Goal: Transaction & Acquisition: Obtain resource

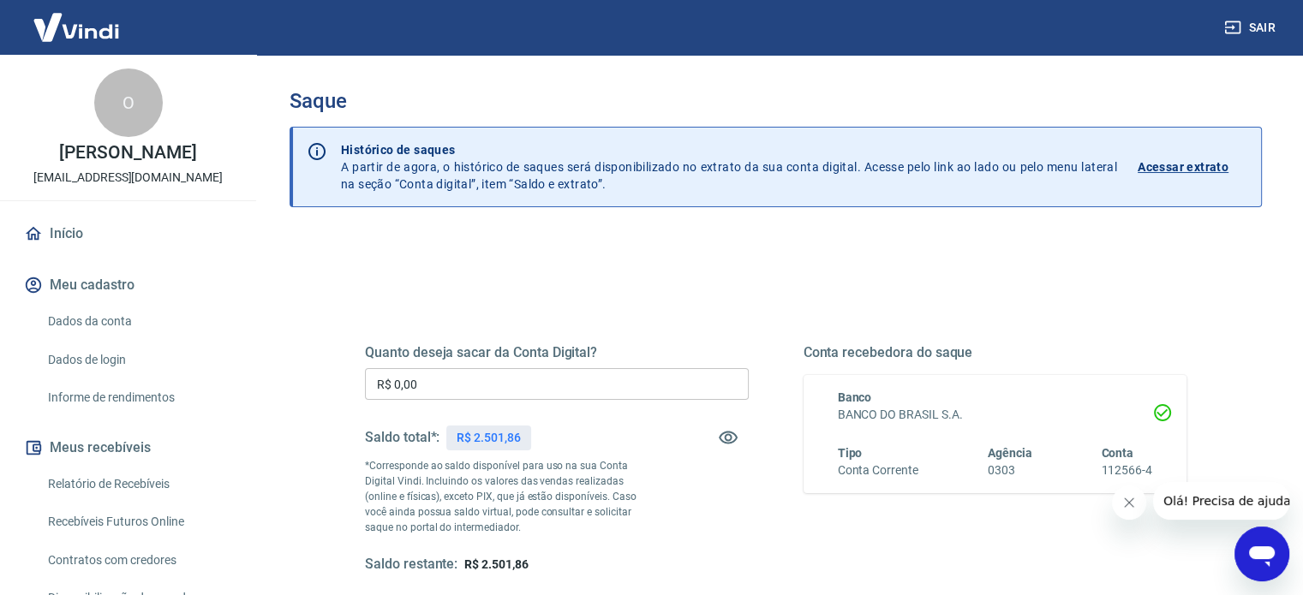
drag, startPoint x: 348, startPoint y: 376, endPoint x: 566, endPoint y: 370, distance: 217.7
click at [343, 376] on div "Quanto deseja sacar da Conta Digital? R$ 0,00 ​ Saldo total*: R$ 2.501,86 *Corr…" at bounding box center [776, 468] width 904 height 398
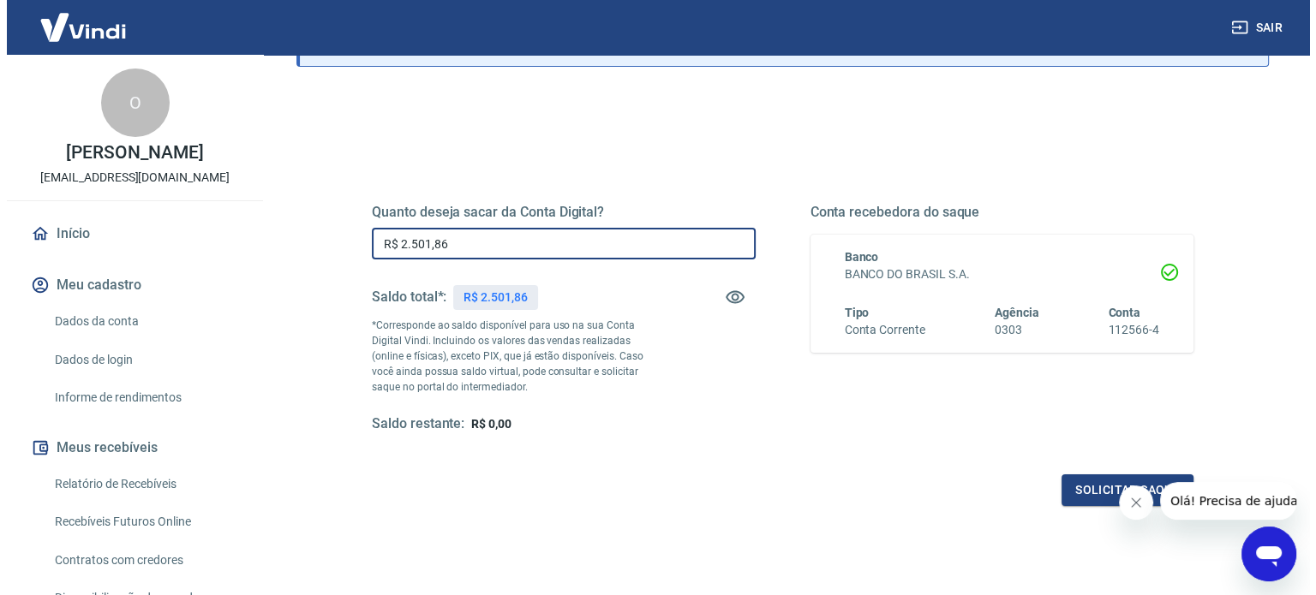
scroll to position [250, 0]
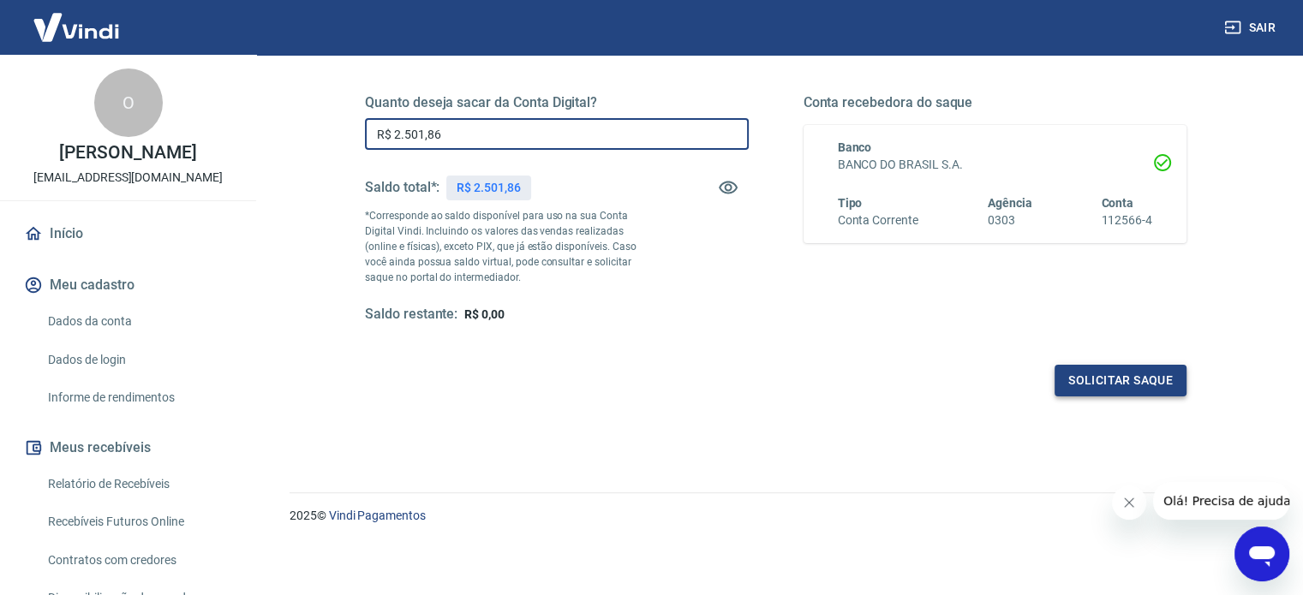
type input "R$ 2.501,86"
click at [1070, 386] on button "Solicitar saque" at bounding box center [1121, 381] width 132 height 32
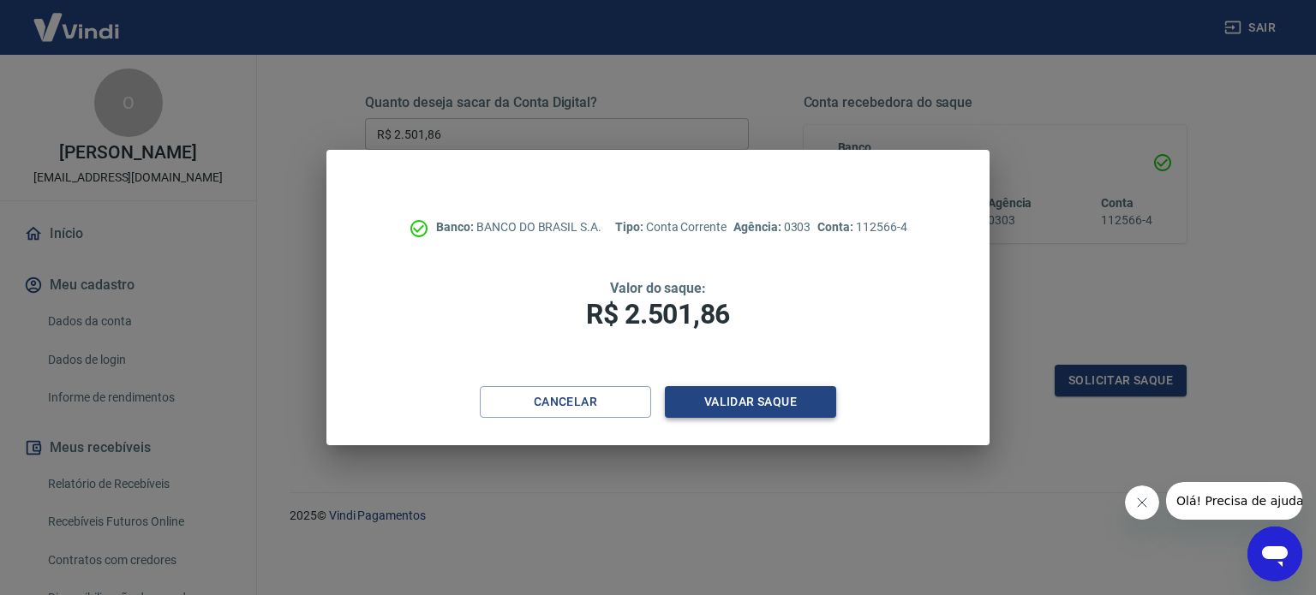
click at [763, 406] on button "Validar saque" at bounding box center [750, 402] width 171 height 32
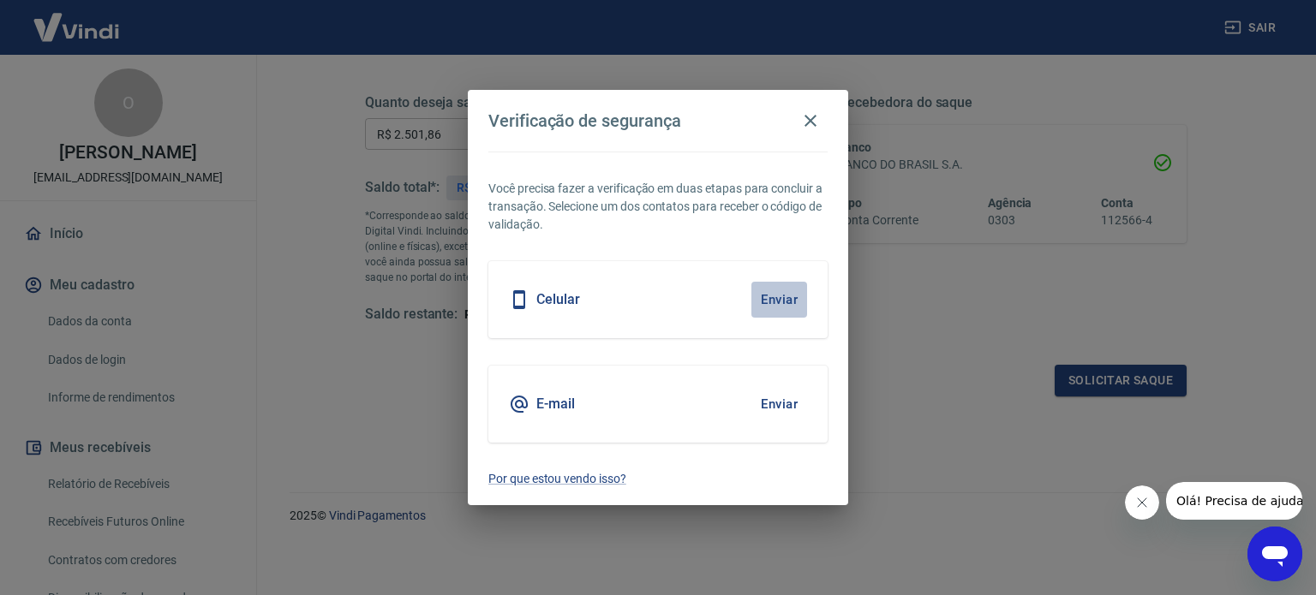
click at [769, 294] on button "Enviar" at bounding box center [779, 300] width 56 height 36
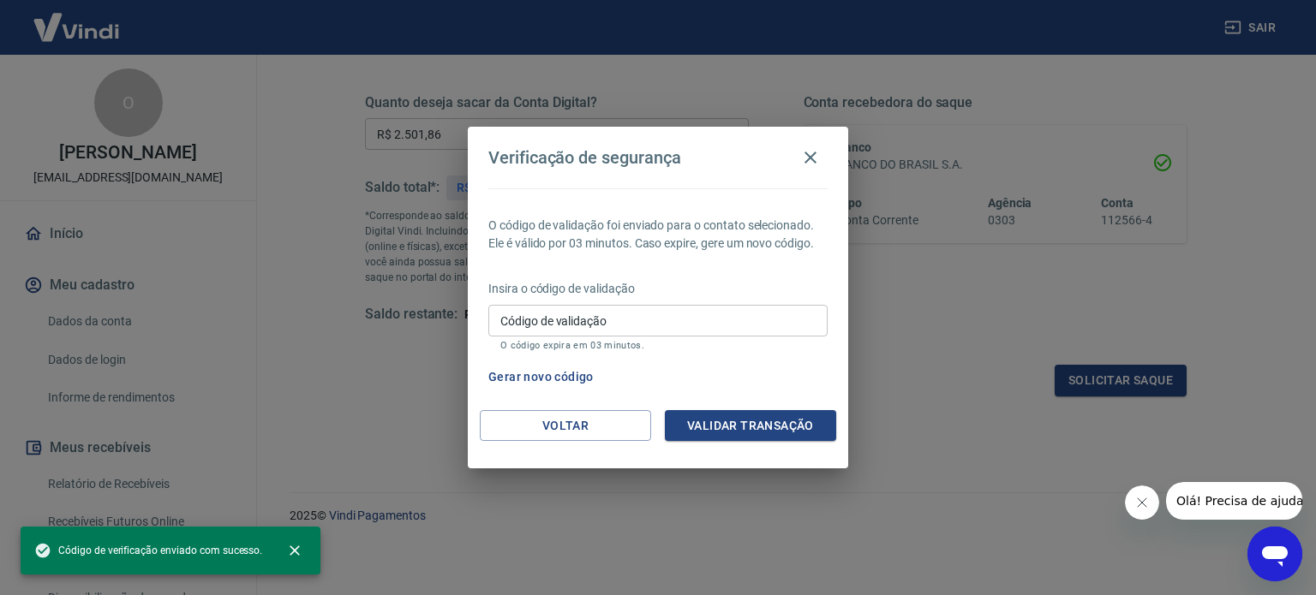
click at [607, 325] on input "Código de validação" at bounding box center [657, 321] width 339 height 32
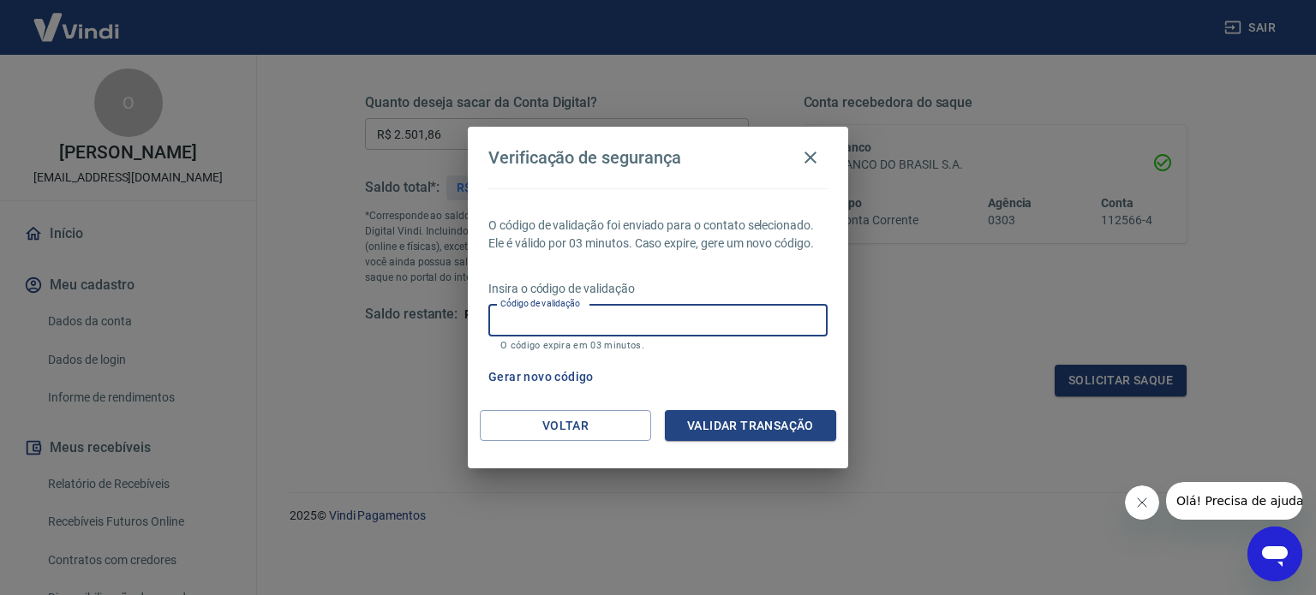
click at [607, 324] on input "Código de validação" at bounding box center [657, 321] width 339 height 32
type input "509618"
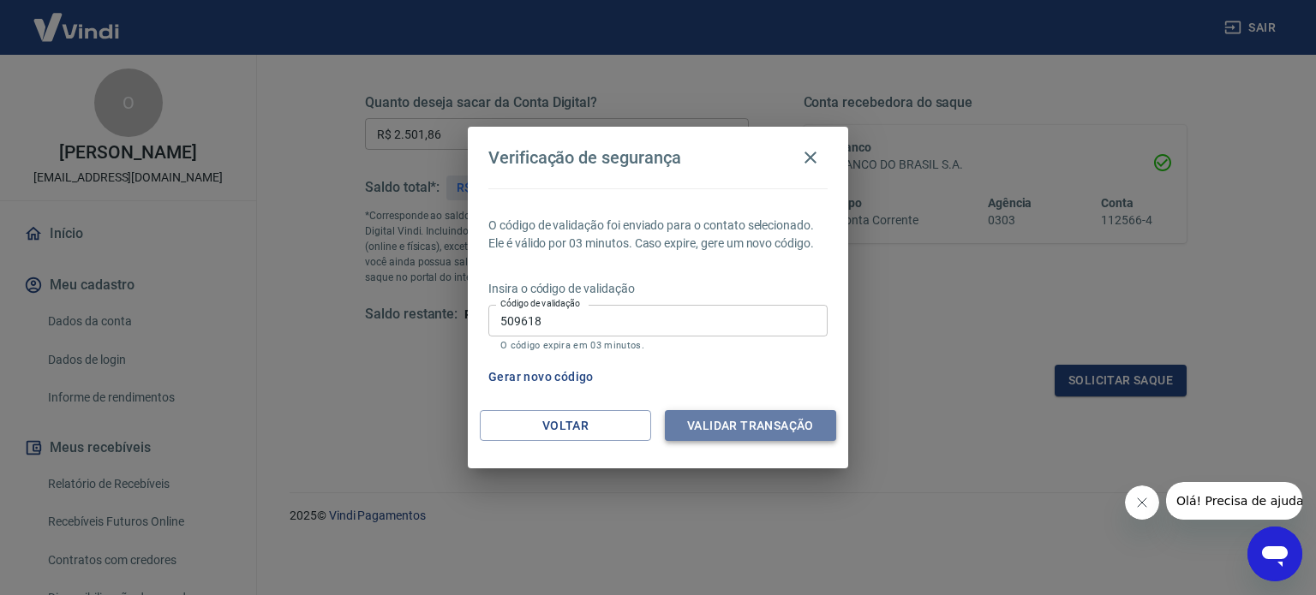
click at [764, 425] on button "Validar transação" at bounding box center [750, 426] width 171 height 32
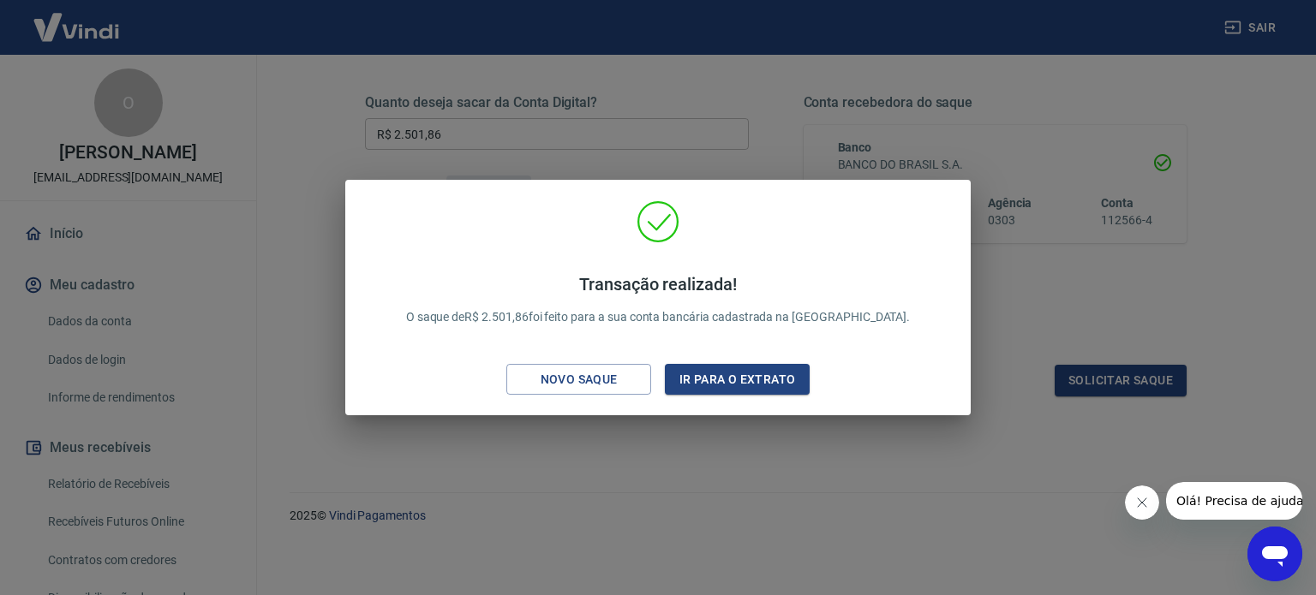
click at [694, 451] on div "Transação realizada! O saque de R$ 2.501,86 foi feito para a sua conta bancária…" at bounding box center [658, 297] width 1316 height 595
